Goal: Task Accomplishment & Management: Use online tool/utility

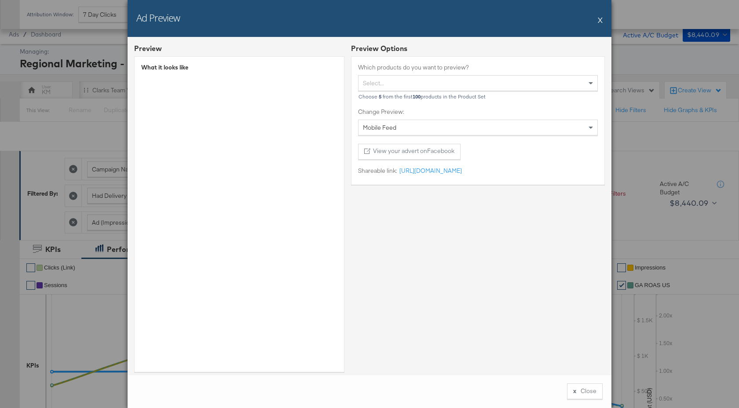
scroll to position [350, 0]
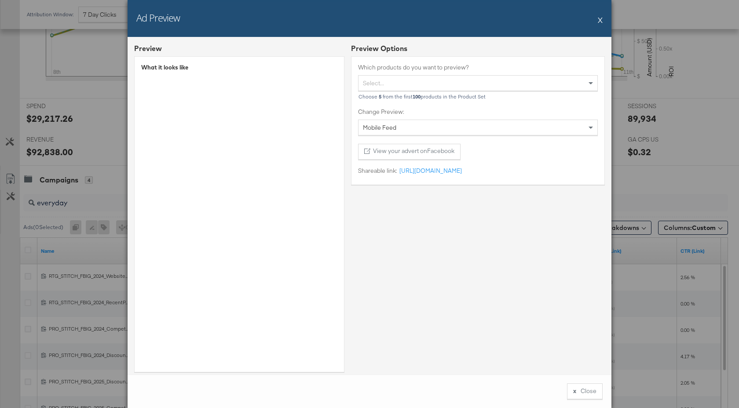
click at [596, 22] on div "Ad Preview X" at bounding box center [370, 18] width 484 height 37
click at [602, 20] on button "X" at bounding box center [600, 20] width 5 height 18
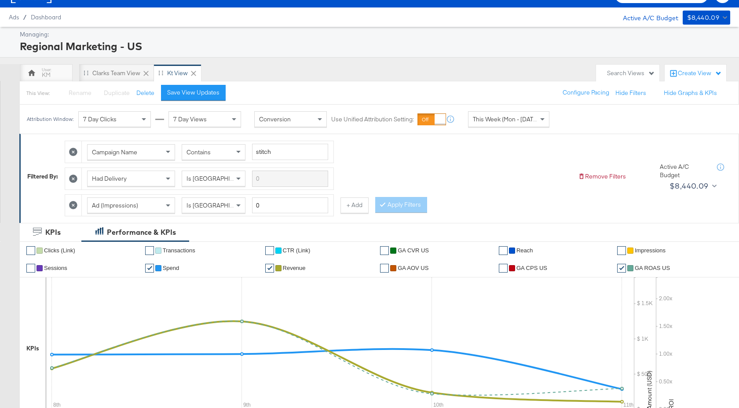
scroll to position [0, 0]
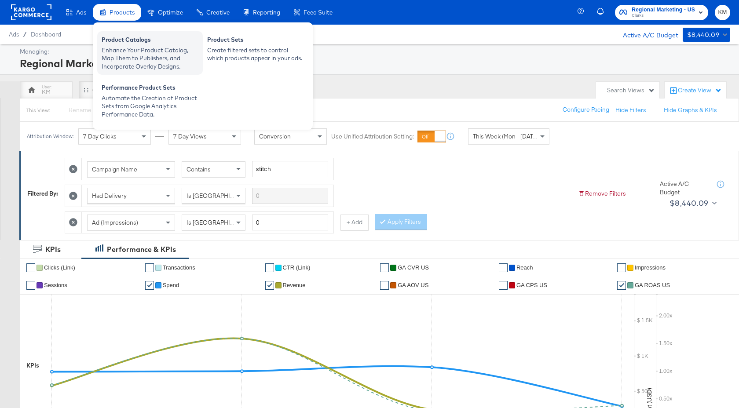
click at [119, 52] on div "Enhance Your Product Catalog, Map Them to Publishers, and Incorporate Overlay D…" at bounding box center [150, 58] width 97 height 25
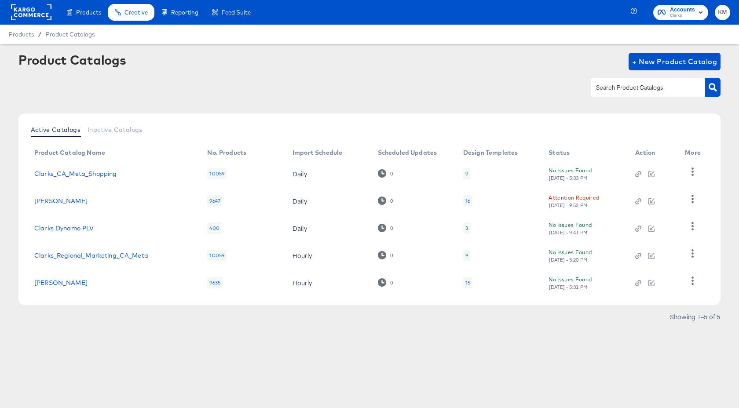
click at [468, 199] on div "16" at bounding box center [467, 200] width 5 height 7
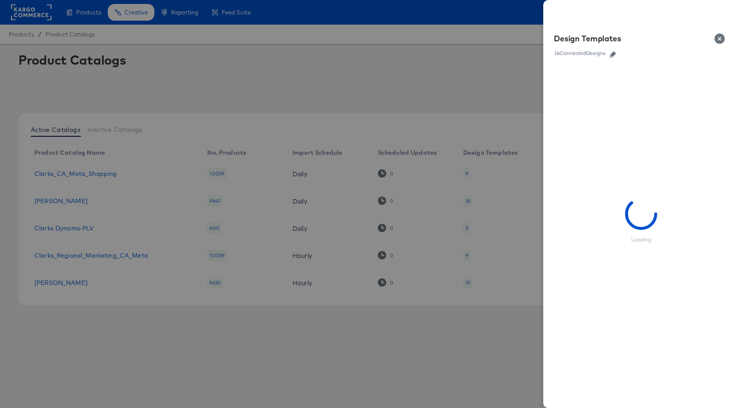
click at [612, 53] on icon "button" at bounding box center [612, 54] width 6 height 6
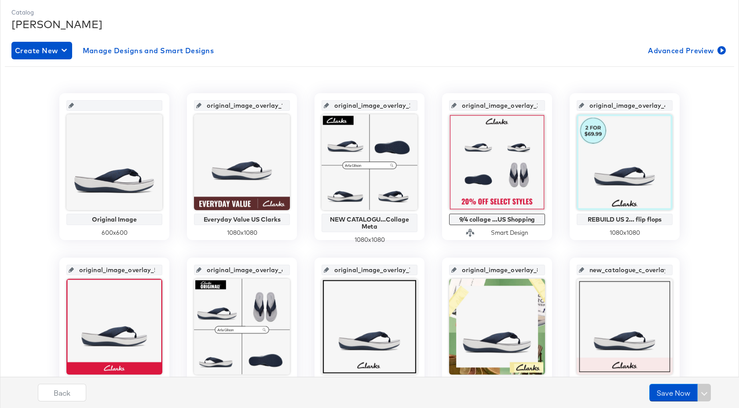
scroll to position [186, 0]
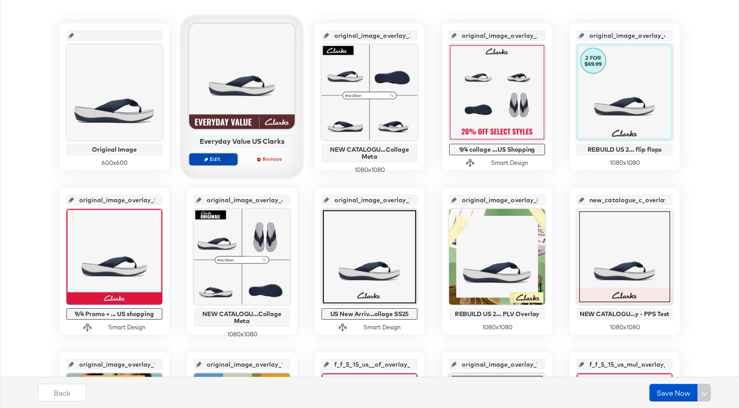
click at [229, 158] on span "Edit" at bounding box center [213, 159] width 40 height 7
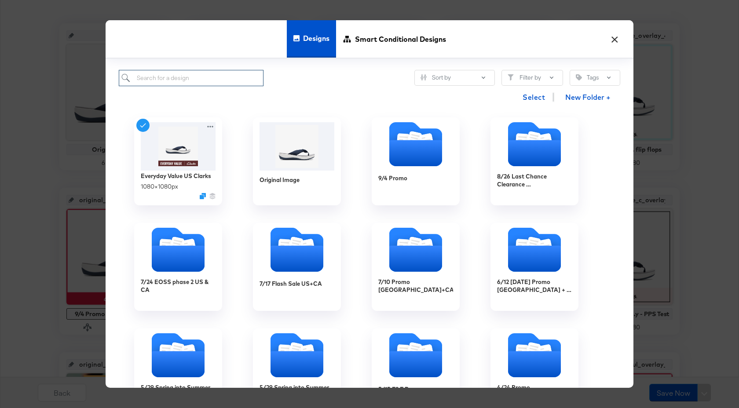
click at [202, 76] on input "search" at bounding box center [191, 78] width 145 height 16
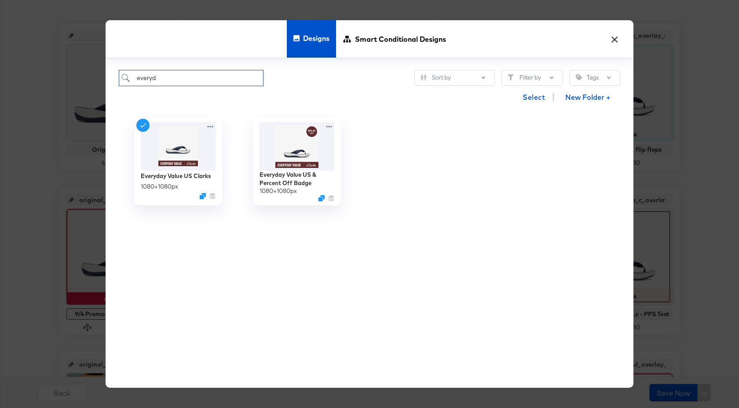
type input "everyd"
